Goal: Information Seeking & Learning: Check status

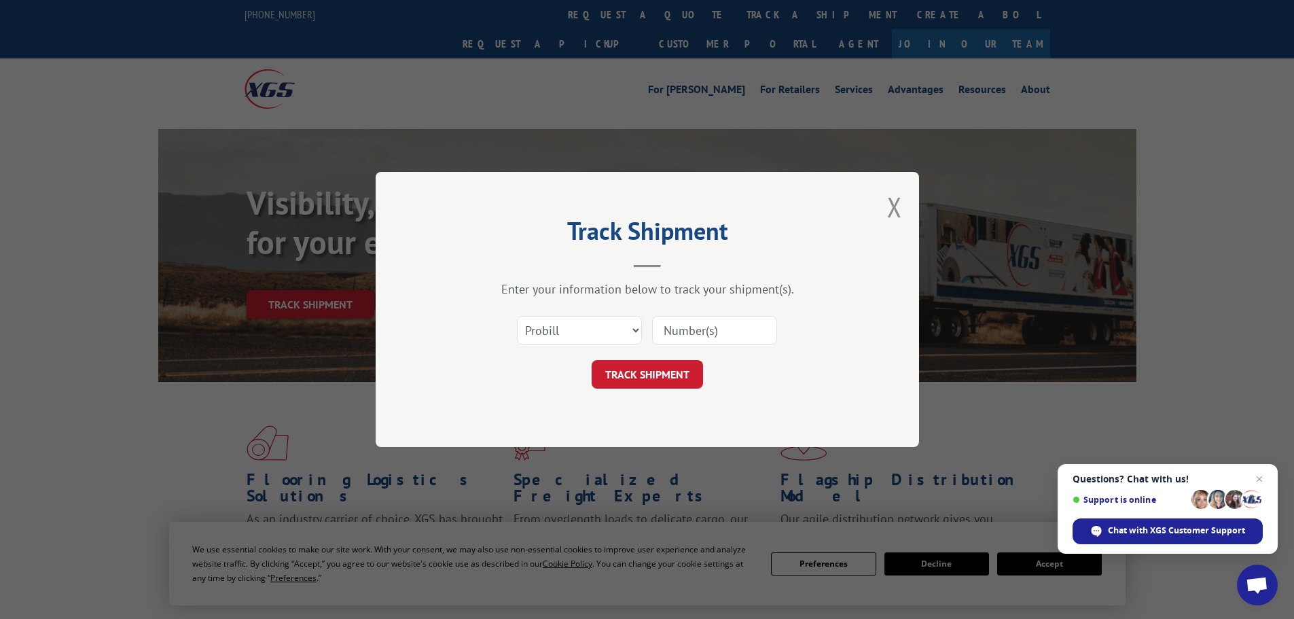
click at [741, 340] on input at bounding box center [714, 330] width 125 height 29
paste input "15340322"
type input "15340322"
click at [607, 372] on button "TRACK SHIPMENT" at bounding box center [647, 374] width 111 height 29
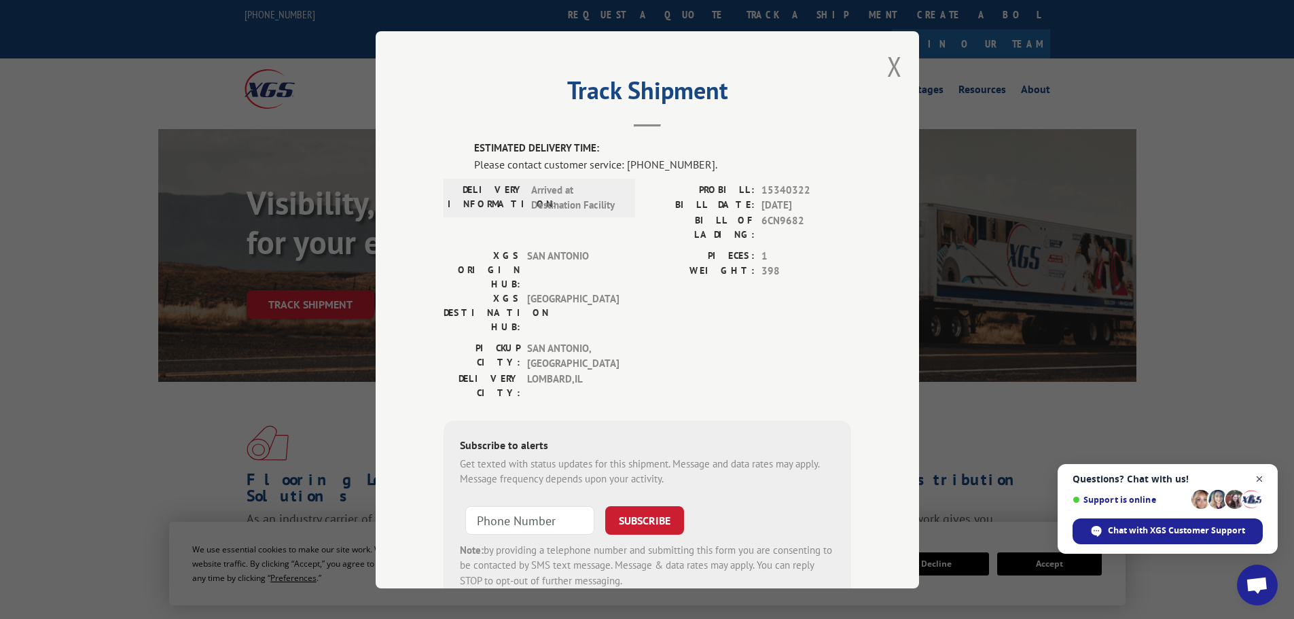
click at [1265, 478] on span "Close chat" at bounding box center [1260, 479] width 17 height 17
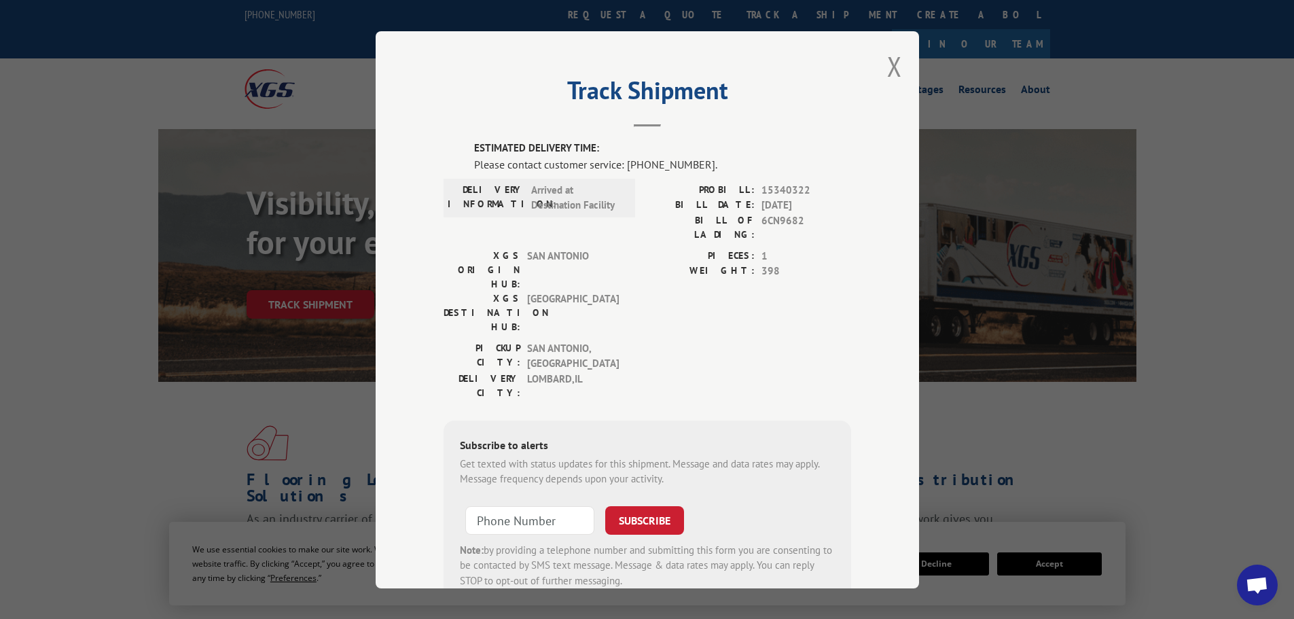
click at [769, 217] on span "6CN9682" at bounding box center [807, 227] width 90 height 29
copy span "6CN9682"
drag, startPoint x: 790, startPoint y: 310, endPoint x: 626, endPoint y: 193, distance: 201.2
click at [790, 340] on div "PICKUP CITY: [GEOGRAPHIC_DATA] , [GEOGRAPHIC_DATA] DELIVERY CITY: [GEOGRAPHIC_D…" at bounding box center [648, 373] width 408 height 66
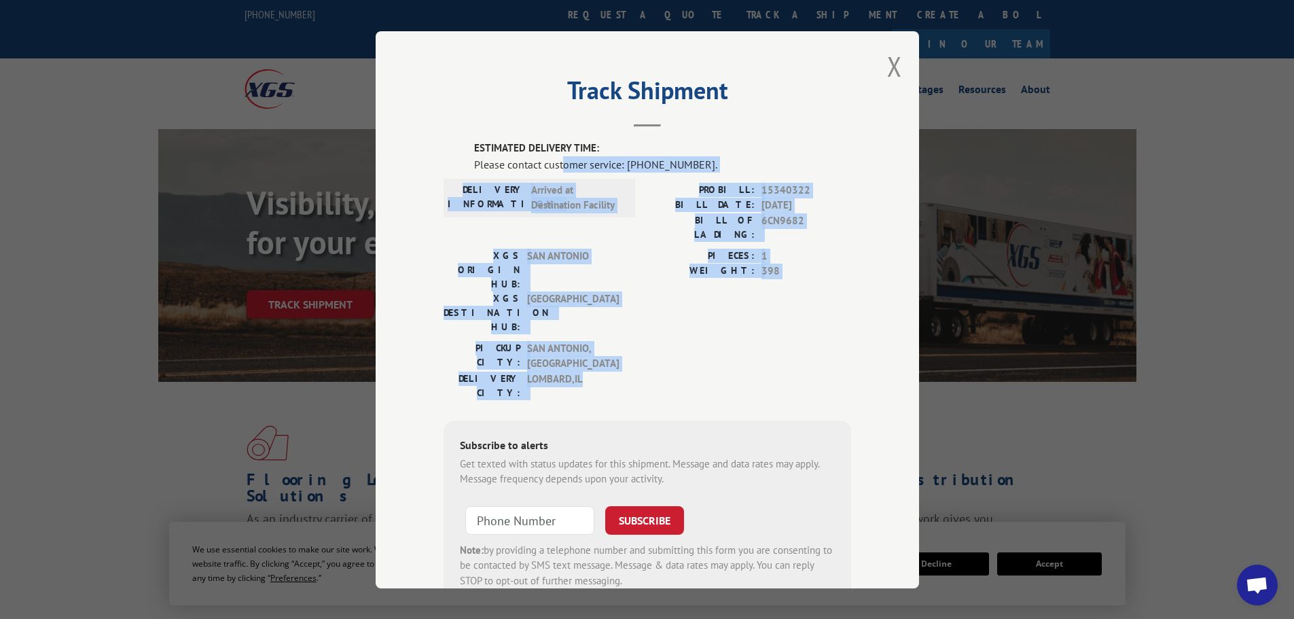
drag, startPoint x: 556, startPoint y: 158, endPoint x: 794, endPoint y: 317, distance: 285.5
click at [794, 317] on div "ESTIMATED DELIVERY TIME: Please contact customer service: [PHONE_NUMBER]. DELIV…" at bounding box center [648, 373] width 408 height 464
click at [794, 340] on div "PICKUP CITY: [GEOGRAPHIC_DATA] , [GEOGRAPHIC_DATA] DELIVERY CITY: [GEOGRAPHIC_D…" at bounding box center [648, 373] width 408 height 66
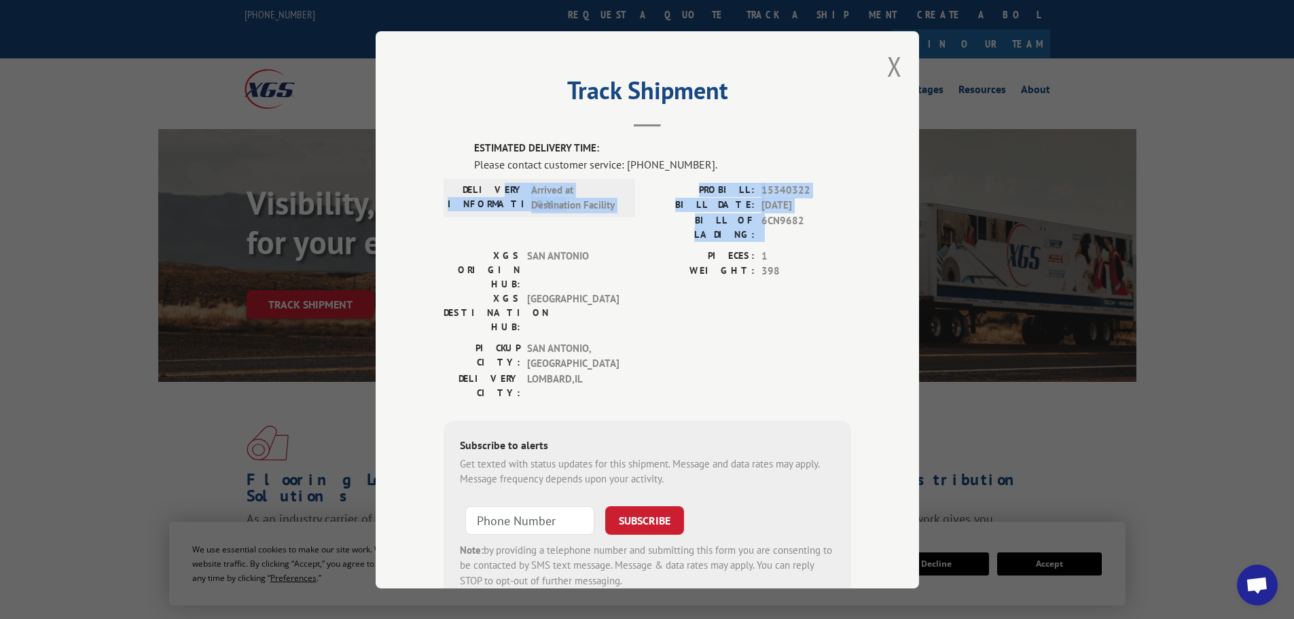
drag, startPoint x: 503, startPoint y: 186, endPoint x: 754, endPoint y: 223, distance: 254.1
click at [754, 223] on div "DELIVERY INFORMATION: Arrived at Destination Facility PROBILL: 15340322 BILL DA…" at bounding box center [648, 215] width 408 height 66
click at [754, 223] on div "BILL OF LADING: 6CN9682" at bounding box center [749, 227] width 204 height 29
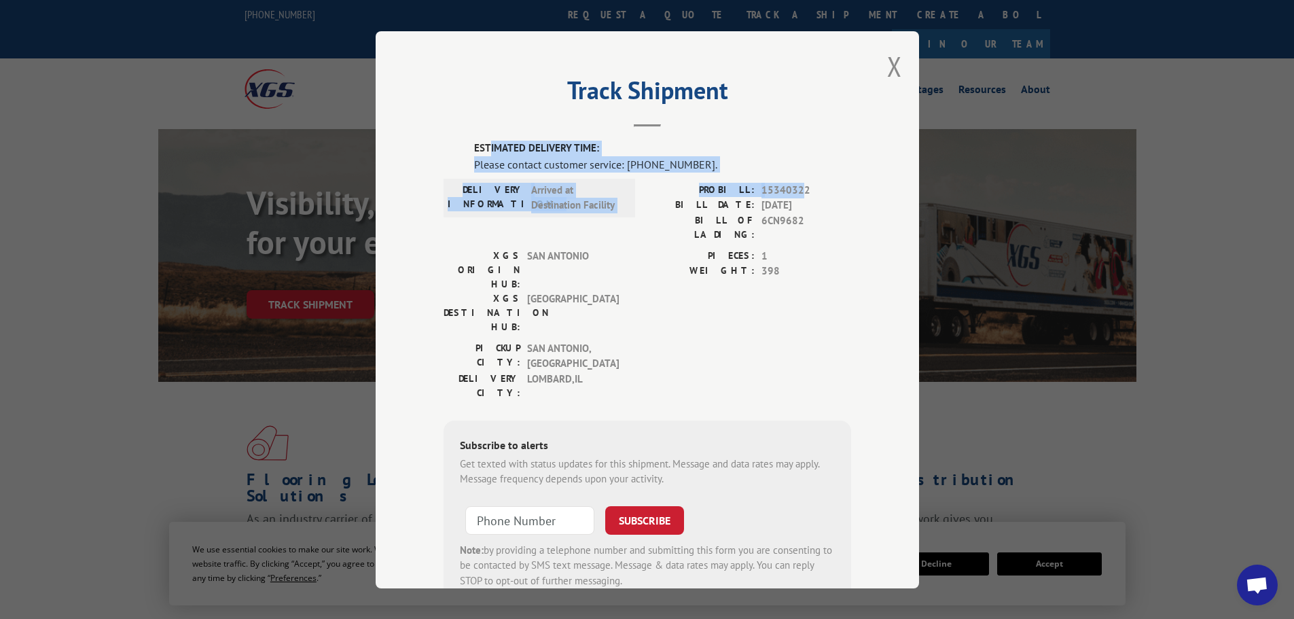
drag, startPoint x: 484, startPoint y: 152, endPoint x: 797, endPoint y: 195, distance: 316.2
click at [797, 195] on div "ESTIMATED DELIVERY TIME: Please contact customer service: [PHONE_NUMBER]. DELIV…" at bounding box center [648, 373] width 408 height 464
click at [797, 195] on span "15340322" at bounding box center [807, 190] width 90 height 16
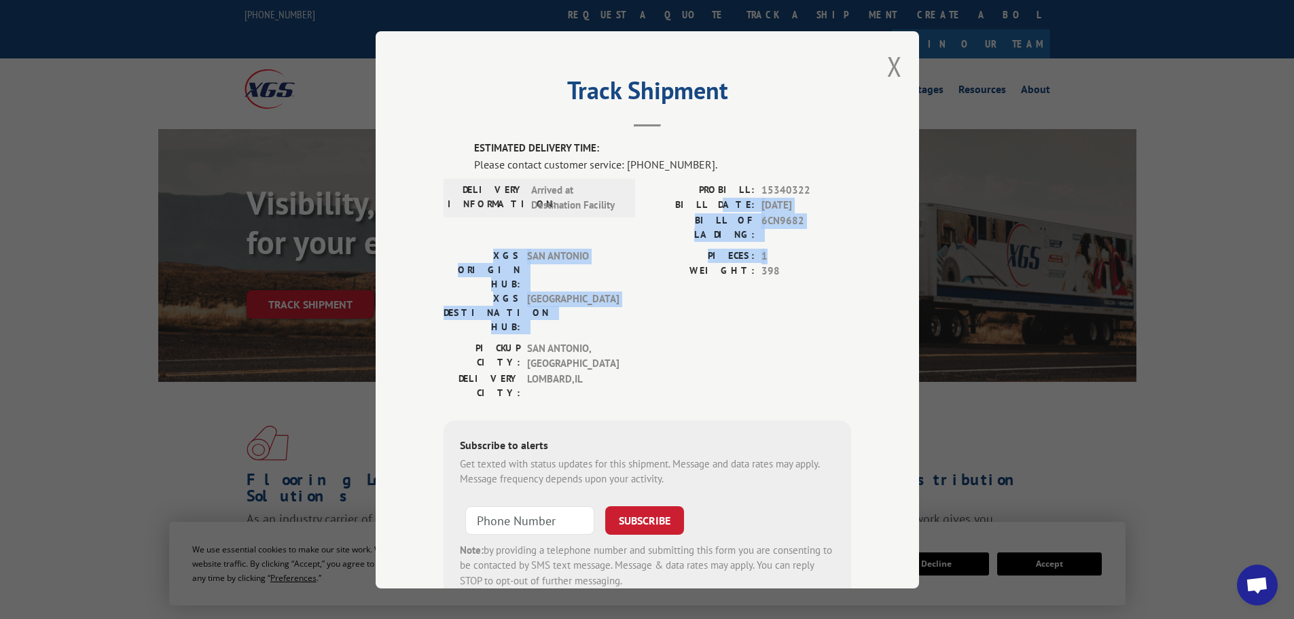
drag, startPoint x: 742, startPoint y: 209, endPoint x: 820, endPoint y: 255, distance: 90.4
click at [820, 255] on div "ESTIMATED DELIVERY TIME: Please contact customer service: [PHONE_NUMBER]. DELIV…" at bounding box center [648, 373] width 408 height 464
click at [820, 264] on span "398" at bounding box center [807, 272] width 90 height 16
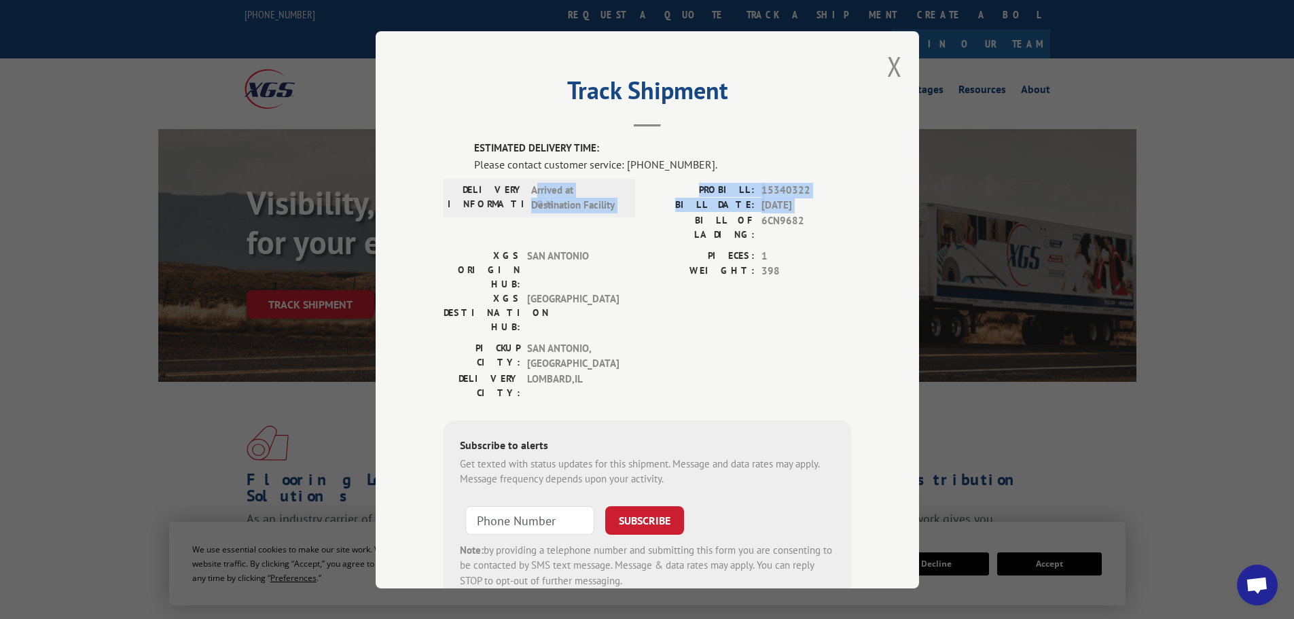
drag, startPoint x: 530, startPoint y: 192, endPoint x: 671, endPoint y: 229, distance: 146.0
click at [671, 229] on div "DELIVERY INFORMATION: Arrived at Destination Facility PROBILL: 15340322 BILL DA…" at bounding box center [648, 215] width 408 height 66
click at [669, 229] on div "PROBILL: 15340322 BILL DATE: [DATE] BILL OF LADING: 6CN9682" at bounding box center [749, 215] width 204 height 66
drag, startPoint x: 838, startPoint y: 215, endPoint x: 876, endPoint y: 215, distance: 38.0
click at [876, 215] on div "Track Shipment ESTIMATED DELIVERY TIME: Please contact customer service: [PHONE…" at bounding box center [648, 309] width 544 height 557
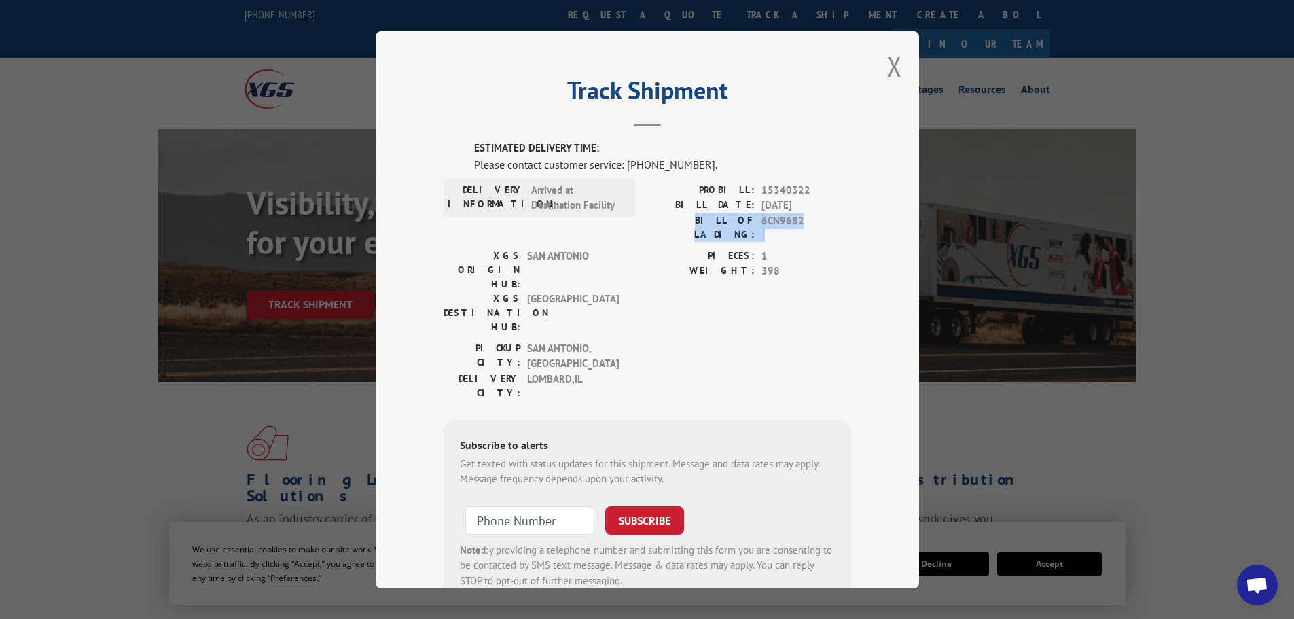
click at [876, 215] on div "Track Shipment ESTIMATED DELIVERY TIME: Please contact customer service: [PHONE…" at bounding box center [648, 309] width 544 height 557
click at [881, 71] on div "Track Shipment ESTIMATED DELIVERY TIME: Please contact customer service: [PHONE…" at bounding box center [648, 309] width 544 height 557
click at [889, 65] on button "Close modal" at bounding box center [894, 66] width 15 height 36
